Goal: Transaction & Acquisition: Purchase product/service

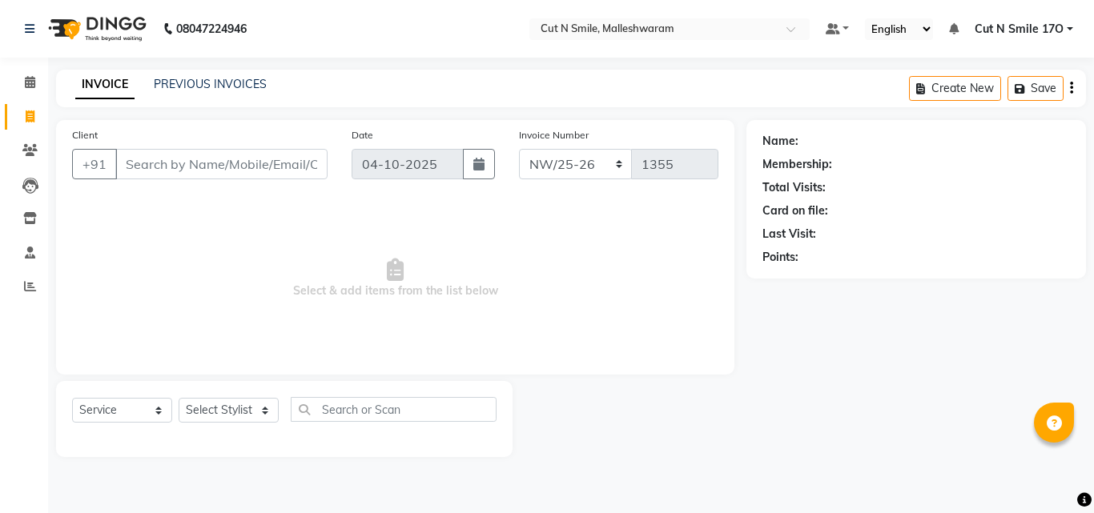
select select "service"
click at [276, 300] on span "Select & add items from the list below" at bounding box center [395, 279] width 646 height 160
click at [222, 291] on span "Select & add items from the list below" at bounding box center [395, 279] width 646 height 160
click at [27, 123] on span at bounding box center [30, 117] width 28 height 18
select select "service"
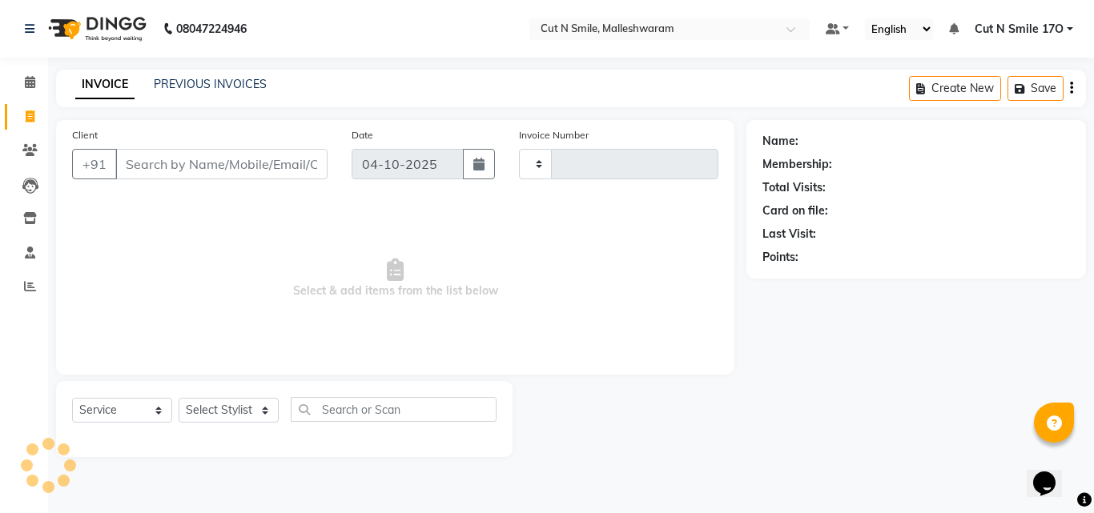
click at [1093, 347] on div "Name: Membership: Total Visits: Card on file: Last Visit: Points:" at bounding box center [922, 288] width 352 height 337
click at [518, 342] on span "Select & add items from the list below" at bounding box center [395, 279] width 646 height 160
click at [526, 168] on select at bounding box center [536, 164] width 34 height 30
click at [531, 163] on select at bounding box center [536, 164] width 34 height 30
click at [532, 163] on select at bounding box center [536, 164] width 34 height 30
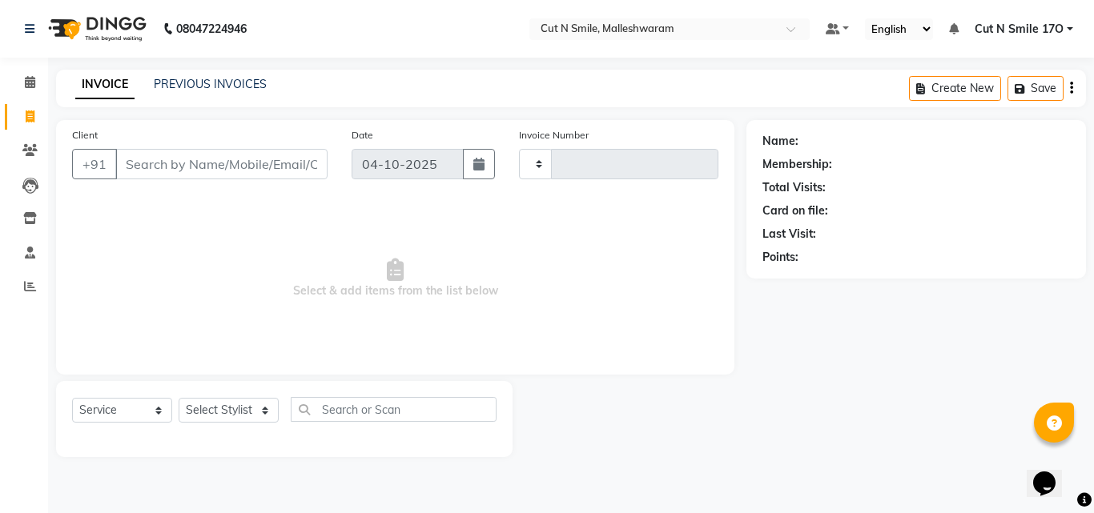
click at [21, 109] on span at bounding box center [30, 117] width 28 height 18
click at [29, 116] on icon at bounding box center [30, 117] width 9 height 12
select select "service"
select select "7223"
type input "223"
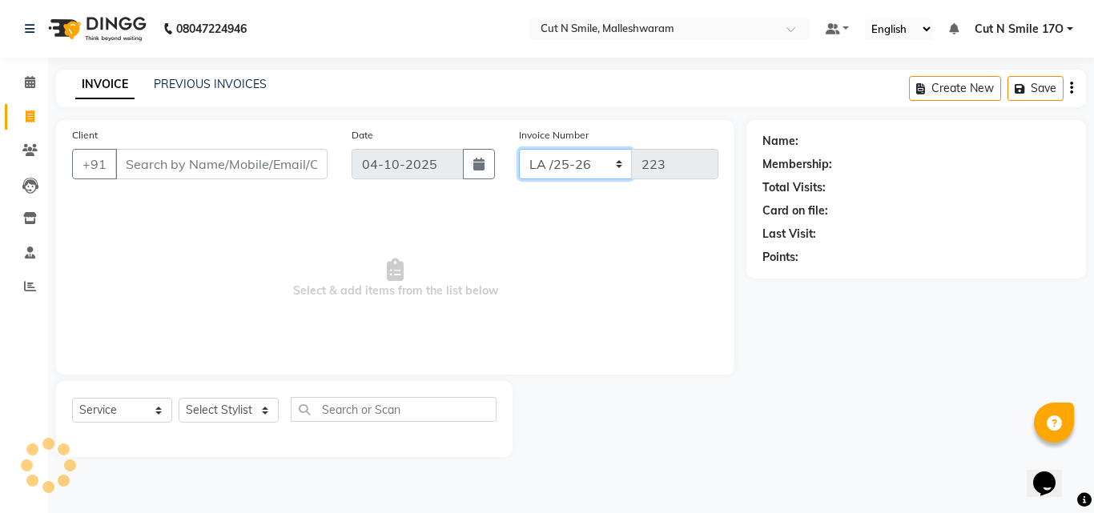
click at [549, 167] on select "NW/25-26 SW/2025-26 NA/2025-26 VN/25-26 LA /25-26" at bounding box center [576, 164] width 114 height 30
select select "8153"
click at [519, 149] on select "NW/25-26 SW/2025-26 NA/2025-26 VN/25-26 LA /25-26" at bounding box center [576, 164] width 114 height 30
type input "1355"
click at [276, 159] on input "Client" at bounding box center [221, 164] width 212 height 30
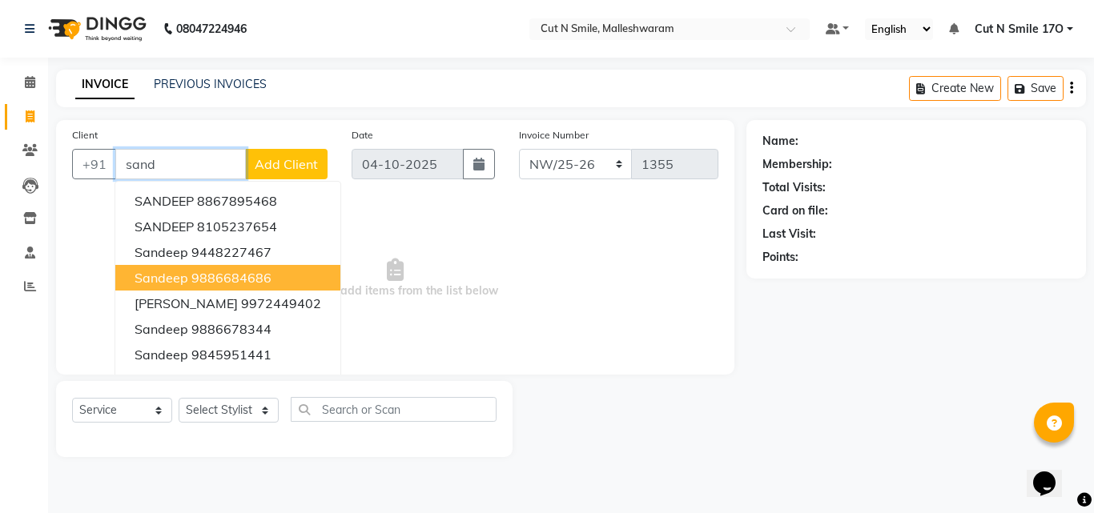
click at [272, 280] on button "Sandeep 9886684686" at bounding box center [227, 278] width 225 height 26
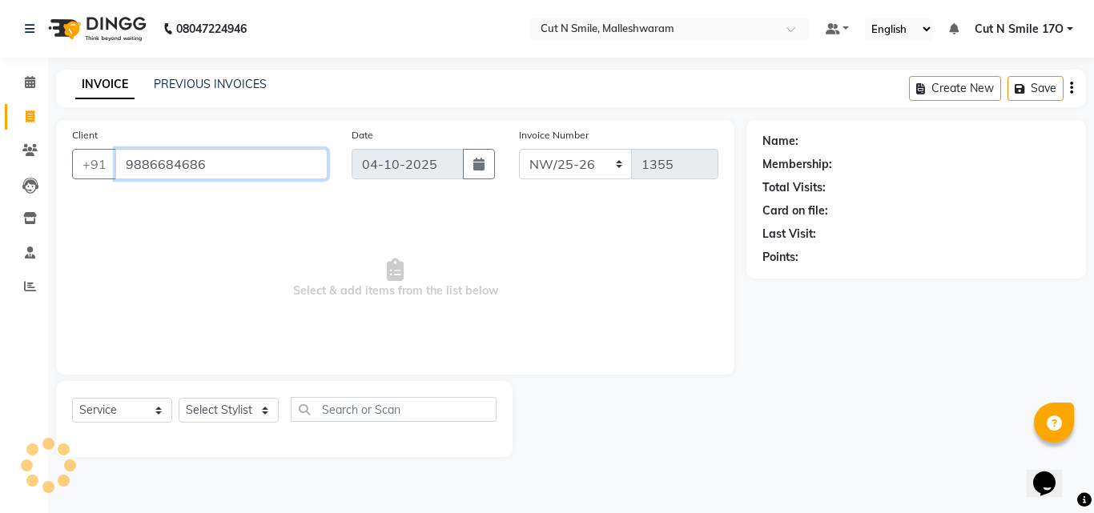
type input "9886684686"
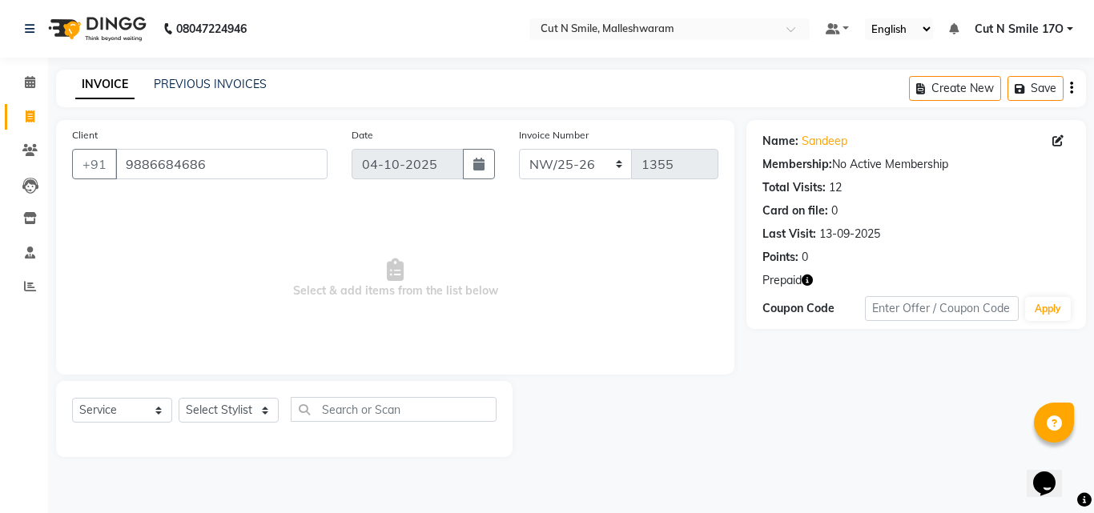
click at [810, 282] on icon "button" at bounding box center [807, 280] width 11 height 11
drag, startPoint x: 810, startPoint y: 282, endPoint x: 795, endPoint y: 285, distance: 14.8
click at [808, 281] on icon "button" at bounding box center [807, 280] width 11 height 11
click at [215, 406] on select "Select Stylist [PERSON_NAME] 17M [PERSON_NAME] 9M Ajim 17M [PERSON_NAME] 17M [P…" at bounding box center [229, 410] width 100 height 25
select select "61396"
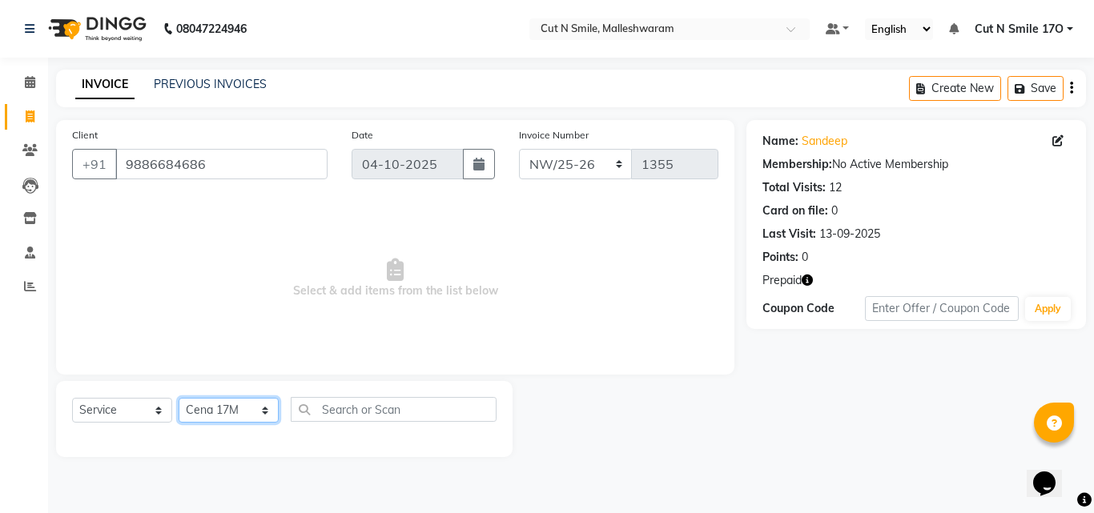
click at [179, 398] on select "Select Stylist [PERSON_NAME] 17M [PERSON_NAME] 9M Ajim 17M [PERSON_NAME] 17M [P…" at bounding box center [229, 410] width 100 height 25
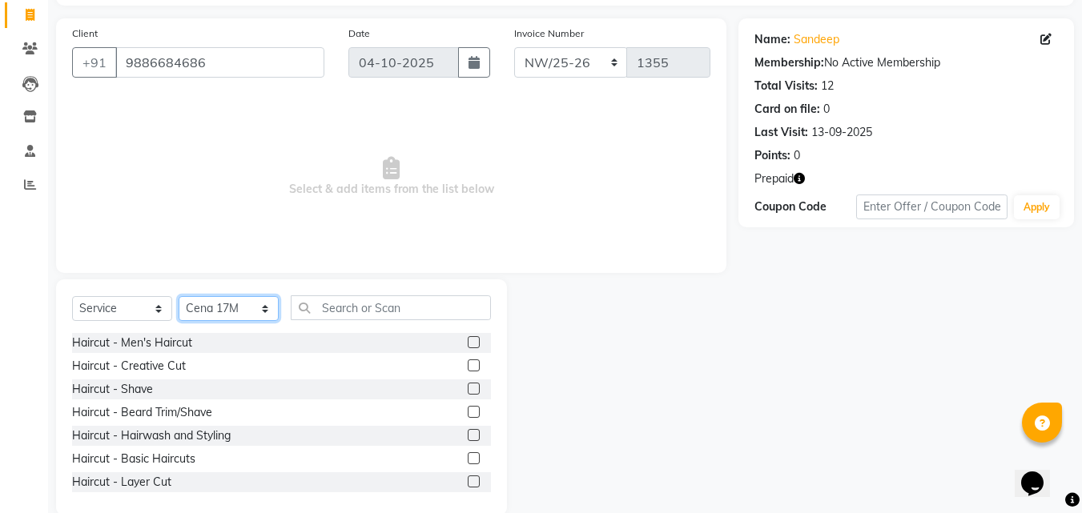
scroll to position [128, 0]
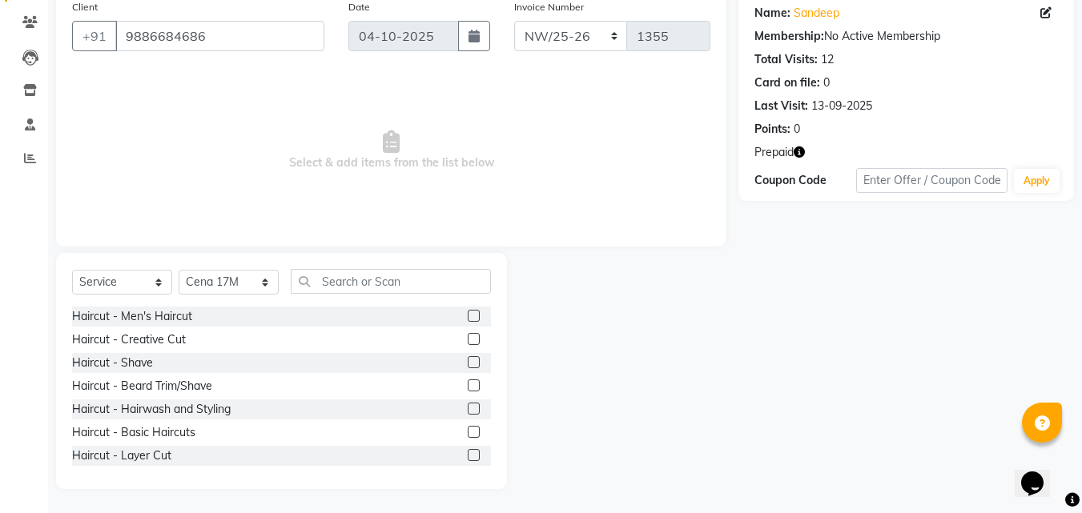
click at [468, 380] on label at bounding box center [474, 386] width 12 height 12
click at [468, 381] on input "checkbox" at bounding box center [473, 386] width 10 height 10
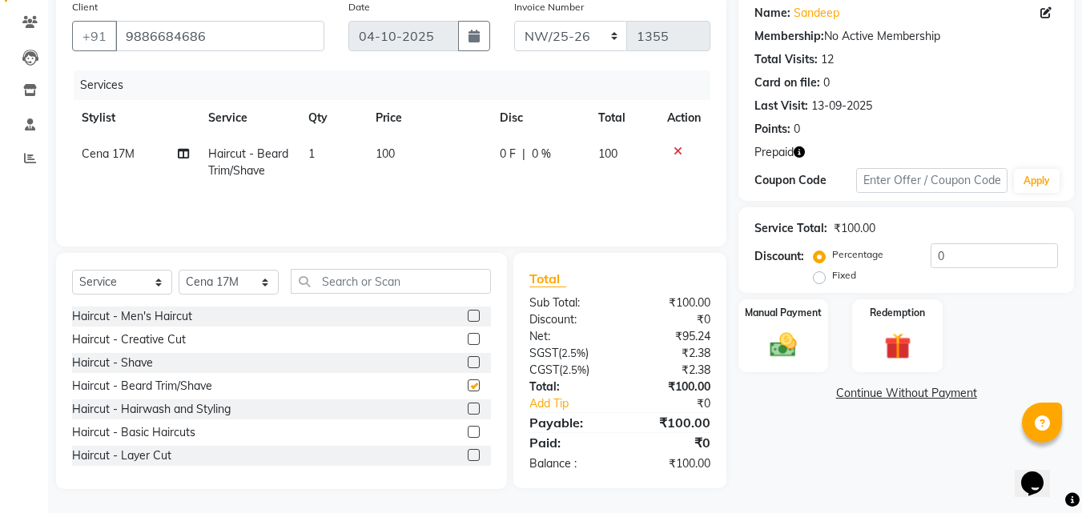
checkbox input "false"
click at [401, 292] on input "text" at bounding box center [391, 281] width 200 height 25
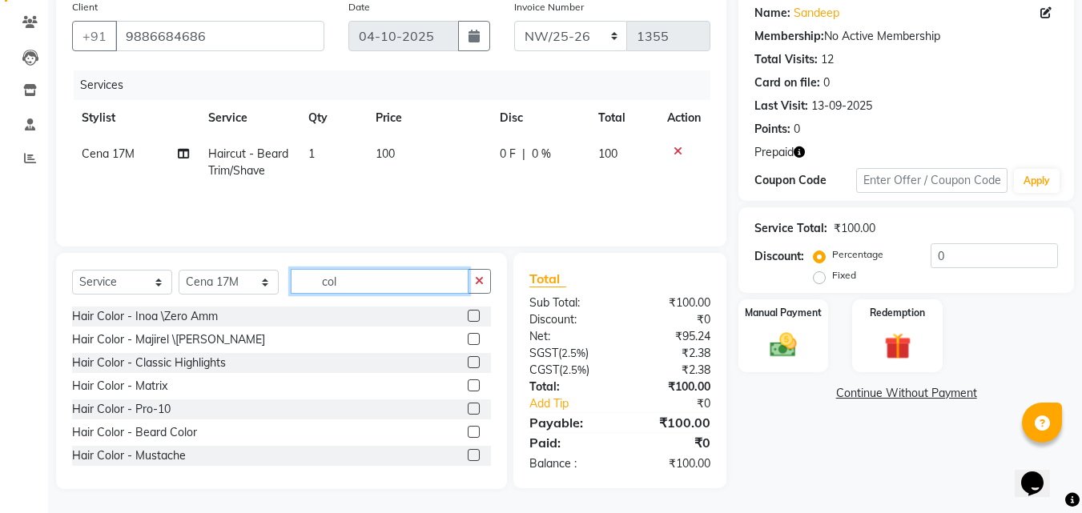
type input "col"
click at [468, 319] on label at bounding box center [474, 316] width 12 height 12
click at [468, 319] on input "checkbox" at bounding box center [473, 317] width 10 height 10
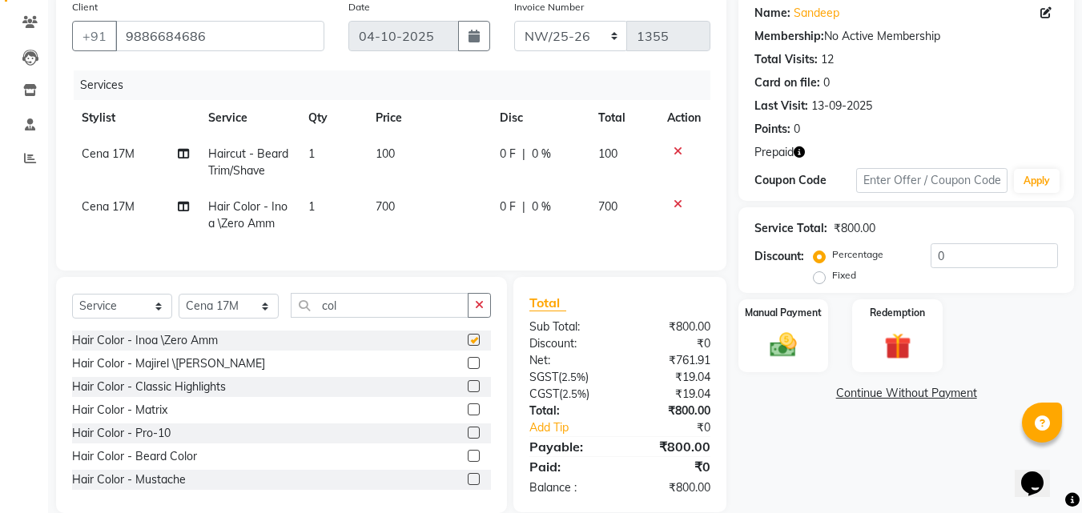
checkbox input "false"
click at [891, 349] on img at bounding box center [897, 346] width 45 height 34
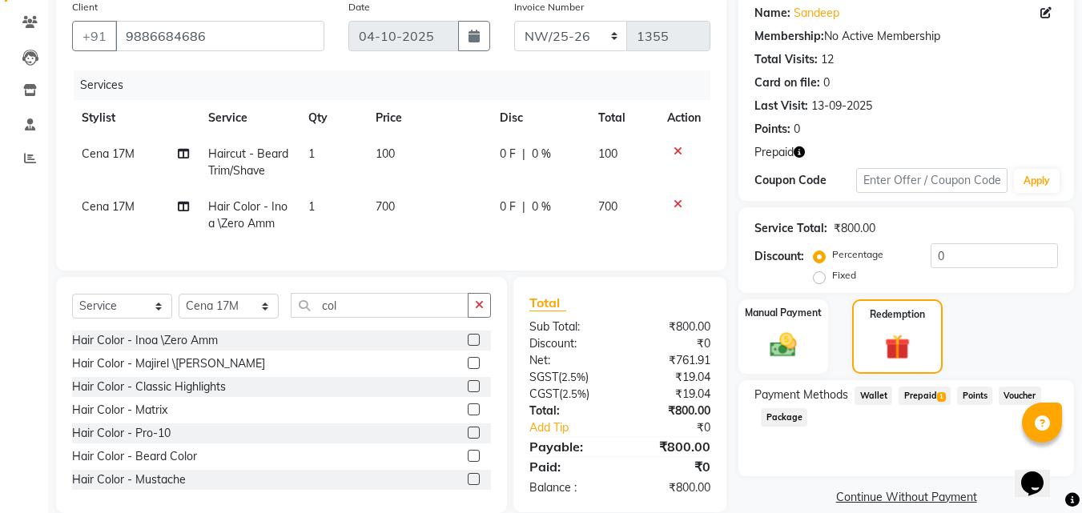
scroll to position [164, 0]
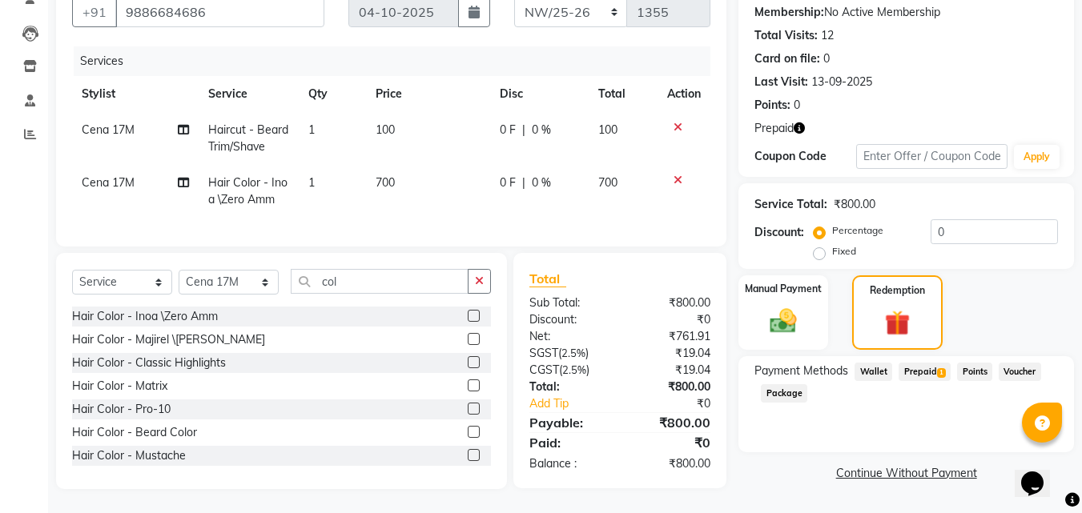
click at [941, 363] on span "Prepaid 1" at bounding box center [925, 372] width 52 height 18
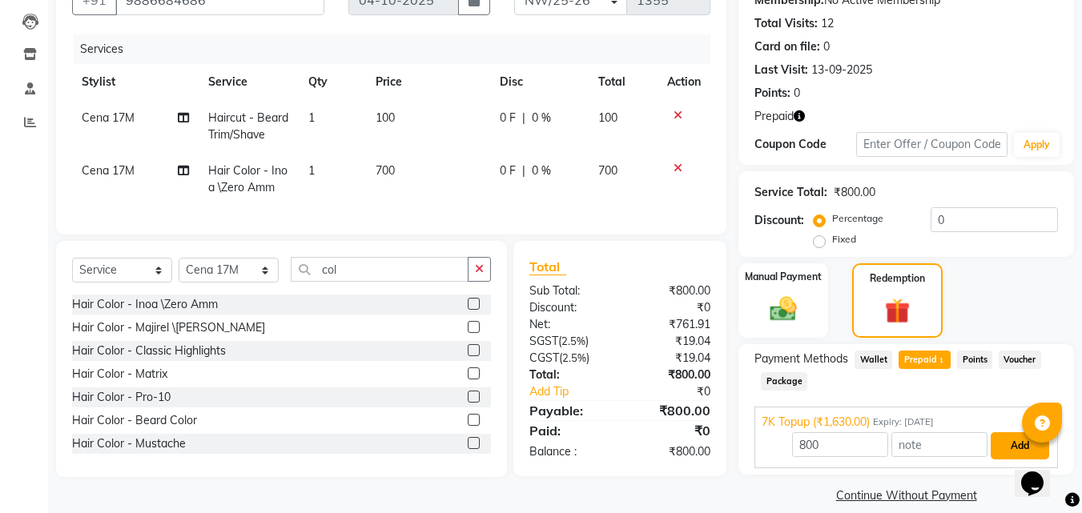
click at [996, 448] on button "Add" at bounding box center [1020, 446] width 58 height 27
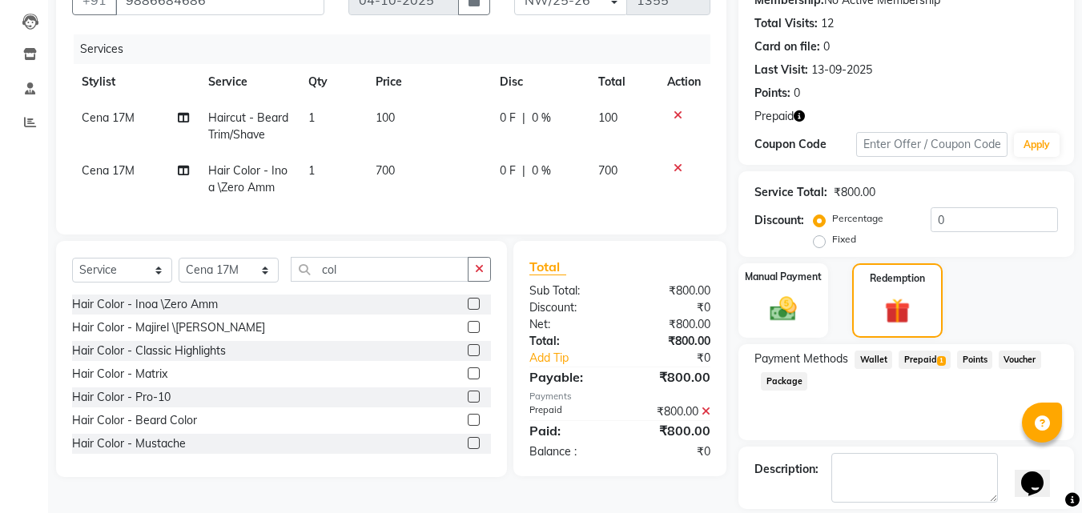
scroll to position [239, 0]
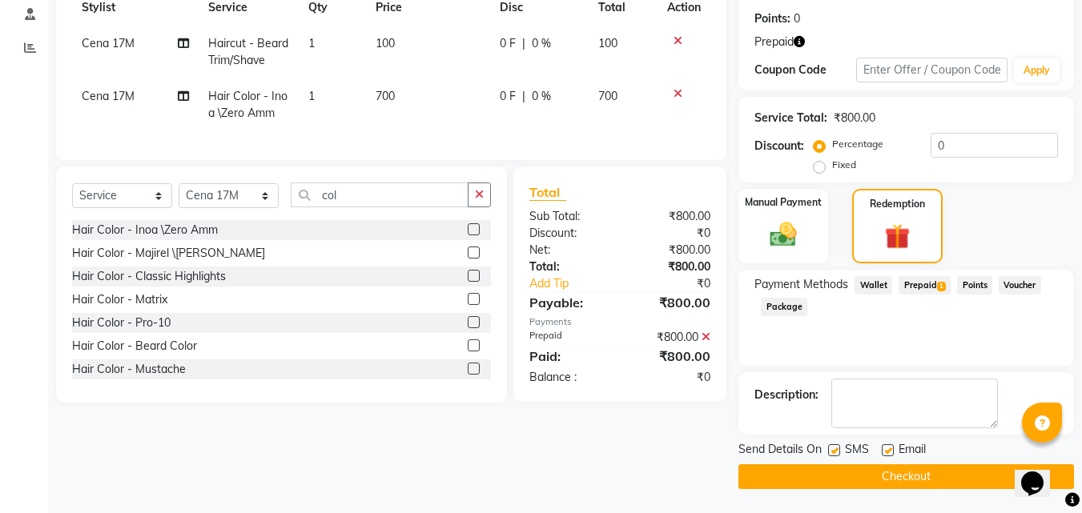
click at [934, 485] on button "Checkout" at bounding box center [906, 477] width 336 height 25
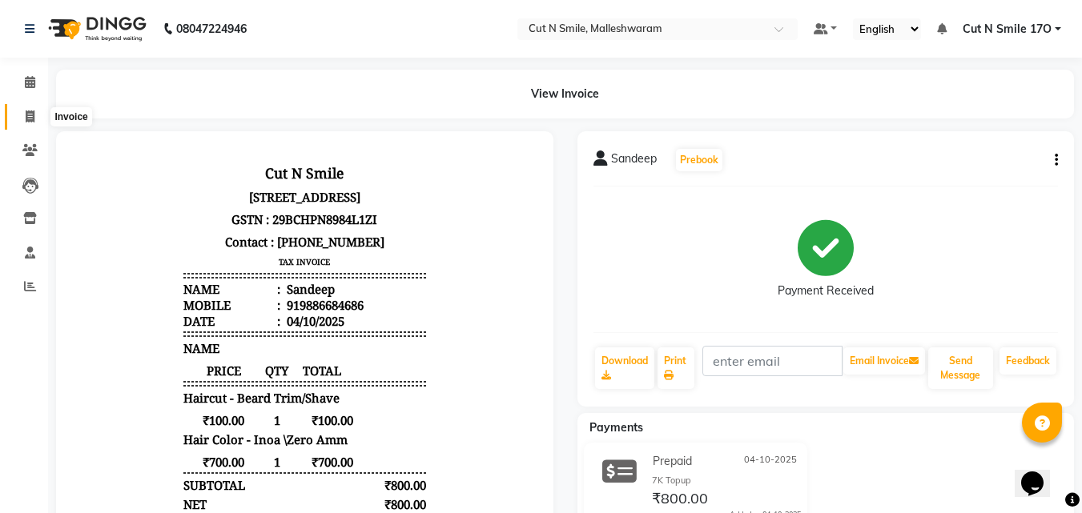
click at [34, 111] on icon at bounding box center [30, 117] width 9 height 12
select select "service"
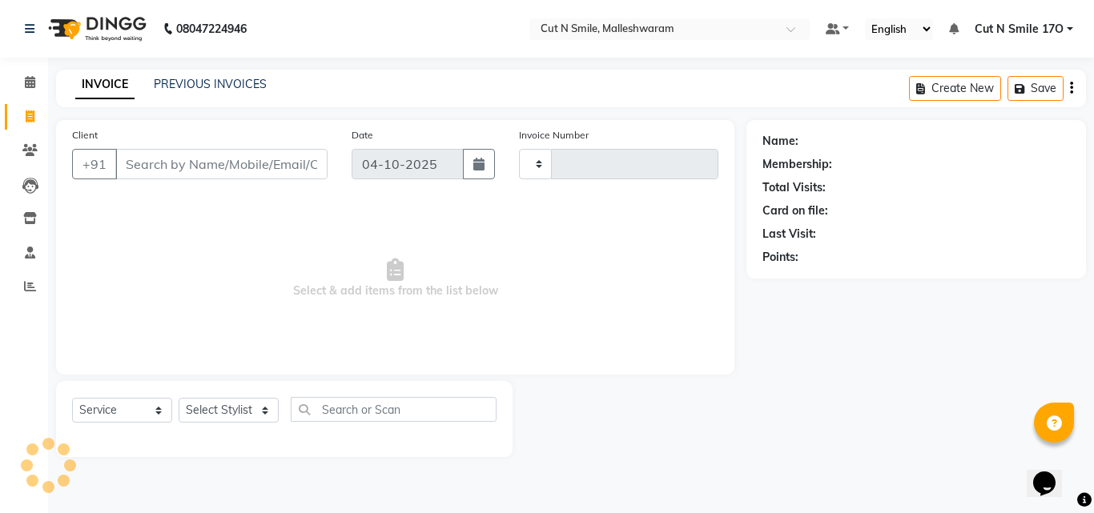
type input "223"
click at [526, 159] on select "NW/25-26 SW/2025-26 NA/2025-26 VN/25-26 LA /25-26" at bounding box center [576, 164] width 114 height 30
select select "8153"
click at [519, 149] on select "NW/25-26 SW/2025-26 NA/2025-26 VN/25-26 LA /25-26" at bounding box center [576, 164] width 114 height 30
type input "1356"
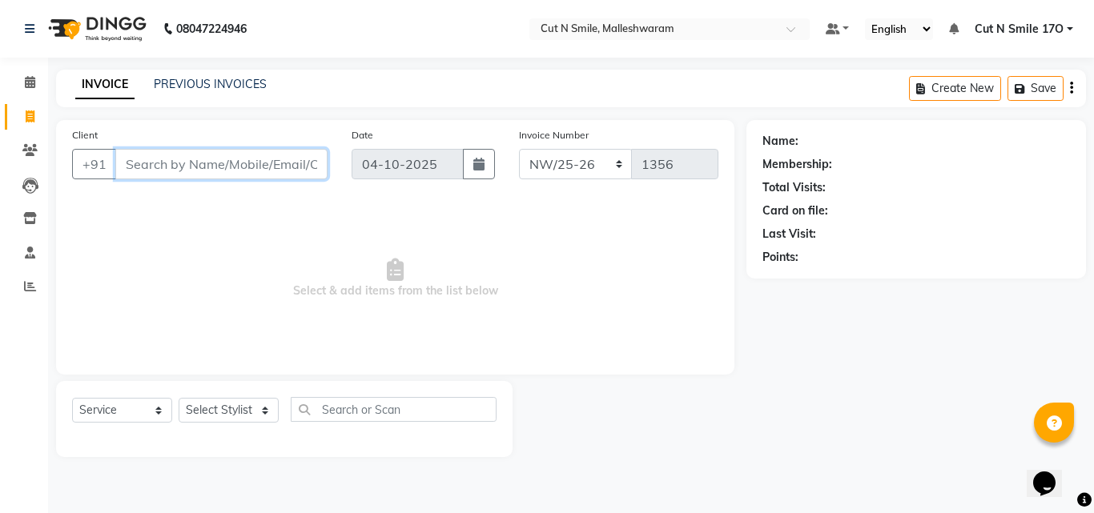
click at [262, 163] on input "Client" at bounding box center [221, 164] width 212 height 30
